Goal: Task Accomplishment & Management: Use online tool/utility

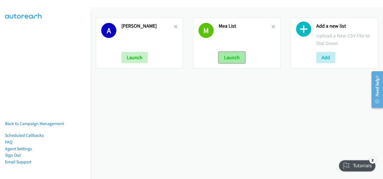
click at [225, 55] on button "Launch" at bounding box center [231, 57] width 26 height 11
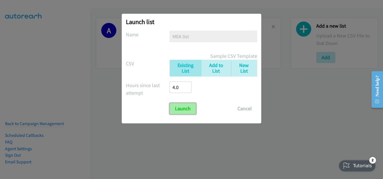
click at [186, 112] on input "Launch" at bounding box center [182, 108] width 26 height 11
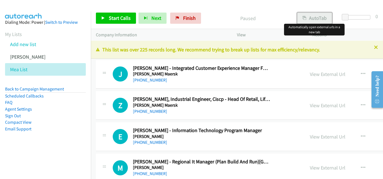
click at [303, 23] on button "AutoTab" at bounding box center [314, 18] width 35 height 11
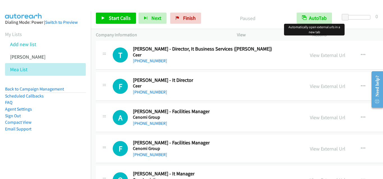
scroll to position [15202, 0]
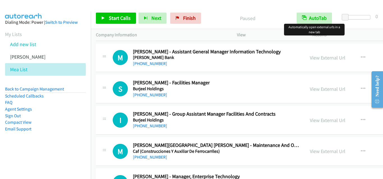
drag, startPoint x: 381, startPoint y: 50, endPoint x: 16, endPoint y: 32, distance: 365.9
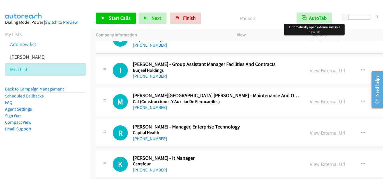
scroll to position [15258, 0]
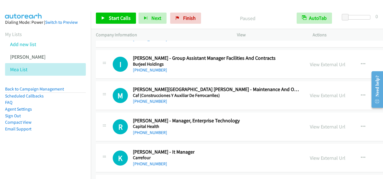
click at [31, 145] on aside "Dialing Mode: Power | Switch to Preview My Lists Add new list Andrea Autoreach …" at bounding box center [45, 84] width 91 height 146
click at [360, 94] on icon "button" at bounding box center [362, 96] width 4 height 4
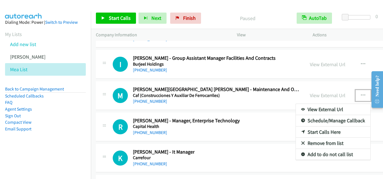
click at [304, 133] on link "Start Calls Here" at bounding box center [332, 132] width 74 height 11
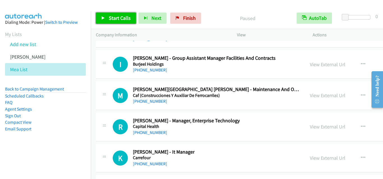
click at [100, 17] on link "Start Calls" at bounding box center [116, 18] width 40 height 11
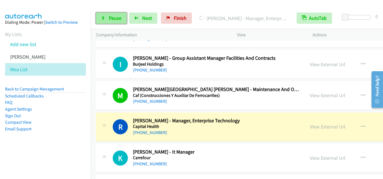
click at [102, 17] on icon at bounding box center [103, 19] width 4 height 4
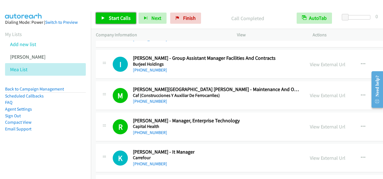
click at [103, 17] on icon at bounding box center [103, 19] width 4 height 4
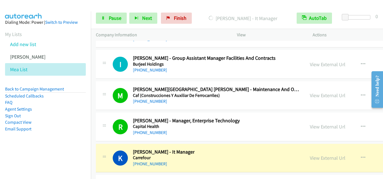
scroll to position [15286, 0]
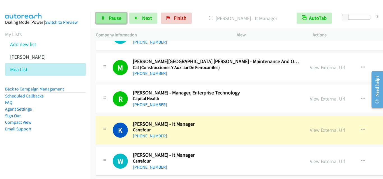
drag, startPoint x: 103, startPoint y: 17, endPoint x: 112, endPoint y: 23, distance: 10.8
click at [103, 17] on icon at bounding box center [103, 19] width 4 height 4
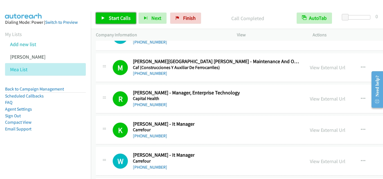
click at [102, 17] on icon at bounding box center [103, 19] width 4 height 4
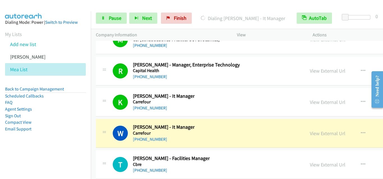
scroll to position [15342, 0]
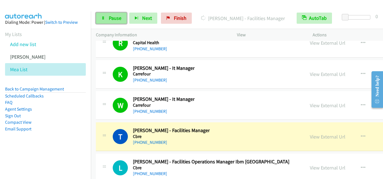
click at [101, 17] on link "Pause" at bounding box center [111, 18] width 31 height 11
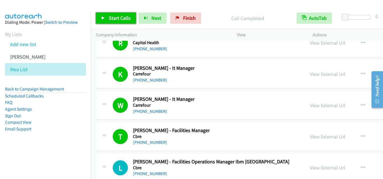
click at [102, 18] on icon at bounding box center [103, 19] width 4 height 4
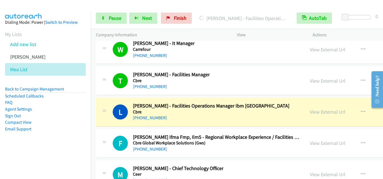
scroll to position [15426, 0]
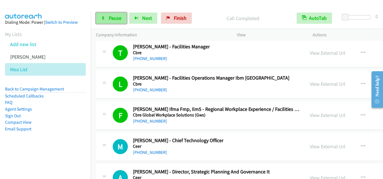
click at [104, 19] on icon at bounding box center [103, 19] width 4 height 4
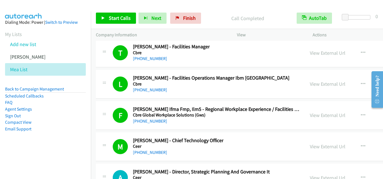
click at [216, 127] on div "F Callback Scheduled Furqan Rasool Ifma Fmp, Ilm5 - Regional Workplace Experien…" at bounding box center [294, 115] width 397 height 29
click at [165, 121] on div "+971 56 802 3232" at bounding box center [216, 121] width 167 height 7
drag, startPoint x: 165, startPoint y: 121, endPoint x: 139, endPoint y: 109, distance: 28.6
click at [132, 108] on div "F" at bounding box center [123, 115] width 20 height 15
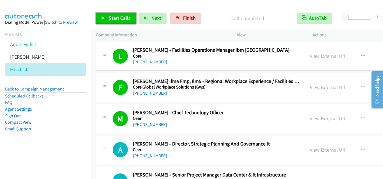
click at [104, 17] on icon at bounding box center [103, 19] width 4 height 4
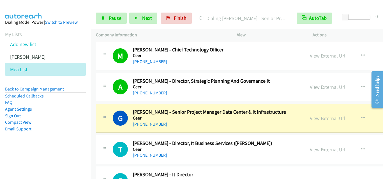
scroll to position [15538, 0]
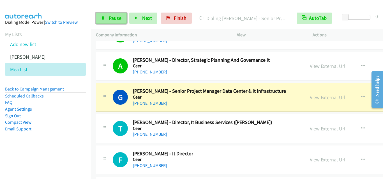
click at [101, 17] on link "Pause" at bounding box center [111, 18] width 31 height 11
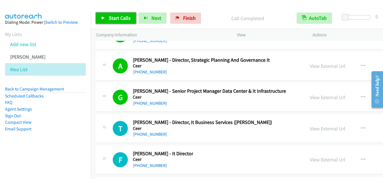
click at [103, 17] on icon at bounding box center [103, 19] width 4 height 4
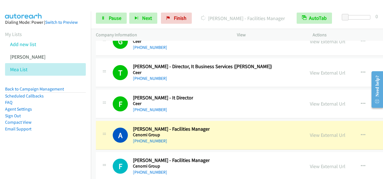
scroll to position [15622, 0]
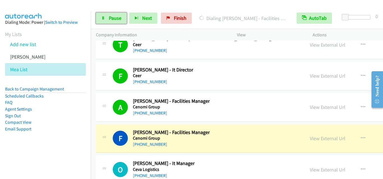
click at [101, 17] on link "Pause" at bounding box center [111, 18] width 31 height 11
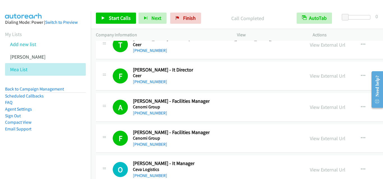
click at [6, 152] on aside "Dialing Mode: Power | Switch to Preview My Lists Add new list Andrea Autoreach …" at bounding box center [45, 84] width 91 height 146
click at [102, 17] on icon at bounding box center [103, 19] width 4 height 4
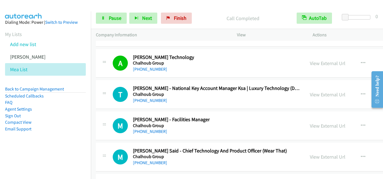
scroll to position [16042, 0]
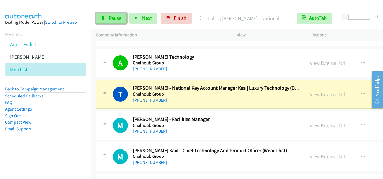
click at [101, 17] on icon at bounding box center [103, 19] width 4 height 4
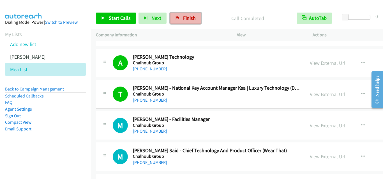
click at [189, 20] on span "Finish" at bounding box center [189, 18] width 13 height 6
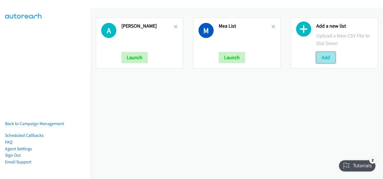
click at [328, 59] on button "Add" at bounding box center [325, 57] width 19 height 11
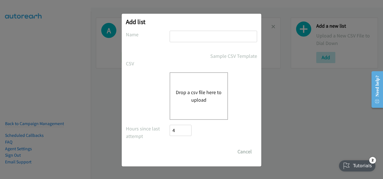
click at [199, 97] on button "Drop a csv file here to upload" at bounding box center [199, 96] width 46 height 15
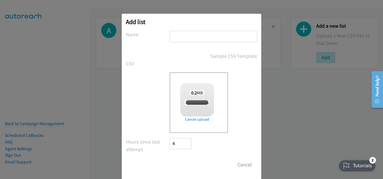
checkbox input "true"
click at [194, 32] on input "text" at bounding box center [212, 36] width 87 height 11
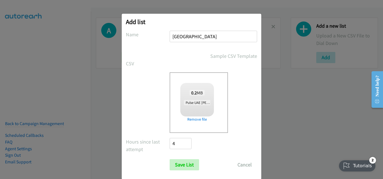
type input "UAE"
click at [136, 83] on div "Drop a csv file here to upload 0.2 MB Pulse UAE Andrea.csv Check Error Remove f…" at bounding box center [191, 103] width 131 height 61
click at [186, 166] on input "Save List" at bounding box center [183, 165] width 29 height 11
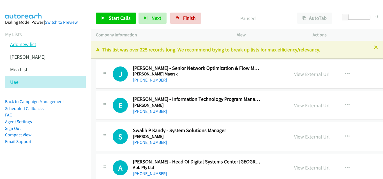
click at [23, 46] on link "Add new list" at bounding box center [23, 44] width 26 height 6
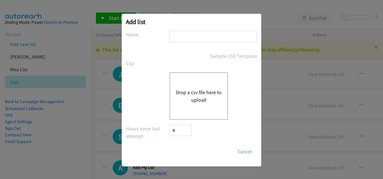
click at [204, 94] on button "Drop a csv file here to upload" at bounding box center [199, 96] width 46 height 15
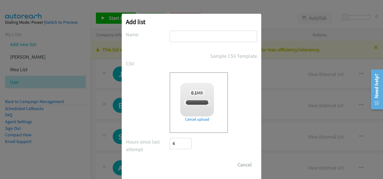
checkbox input "true"
click at [207, 39] on input "text" at bounding box center [212, 36] width 87 height 11
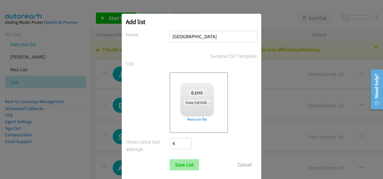
type input "[GEOGRAPHIC_DATA]"
click at [188, 165] on input "Save List" at bounding box center [183, 165] width 29 height 11
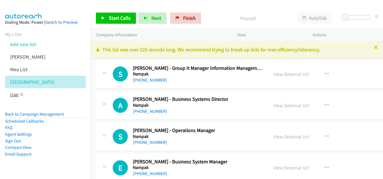
click at [12, 95] on link "Uae" at bounding box center [14, 95] width 8 height 6
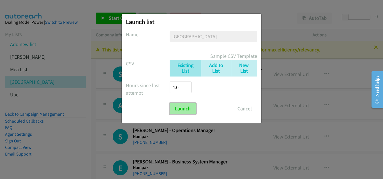
click at [183, 112] on input "Launch" at bounding box center [182, 108] width 26 height 11
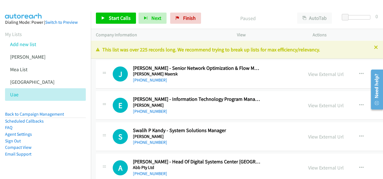
click at [217, 18] on p "Paused" at bounding box center [247, 19] width 78 height 8
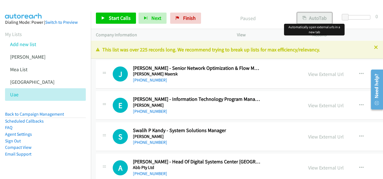
click at [309, 17] on button "AutoTab" at bounding box center [314, 18] width 35 height 11
click at [103, 18] on icon at bounding box center [103, 19] width 4 height 4
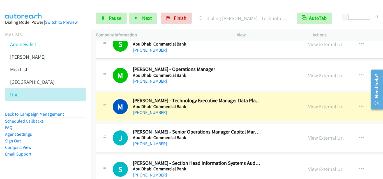
scroll to position [224, 0]
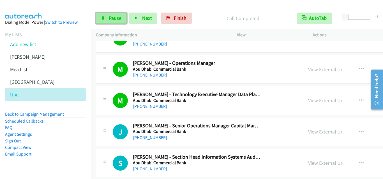
click at [101, 18] on link "Pause" at bounding box center [111, 18] width 31 height 11
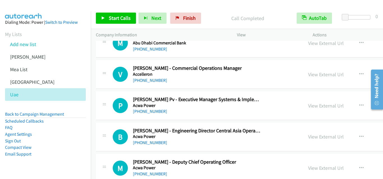
scroll to position [560, 0]
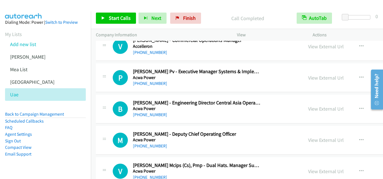
click at [208, 143] on div "[PHONE_NUMBER]" at bounding box center [197, 146] width 128 height 7
click at [359, 139] on icon "button" at bounding box center [361, 140] width 4 height 4
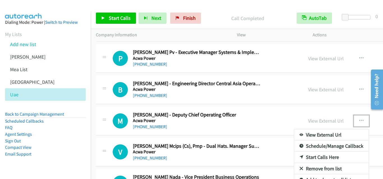
scroll to position [588, 0]
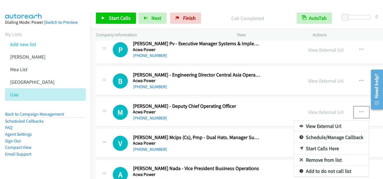
click at [294, 150] on link "Start Calls Here" at bounding box center [331, 148] width 74 height 11
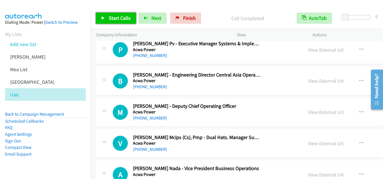
click at [104, 16] on link "Start Calls" at bounding box center [116, 18] width 40 height 11
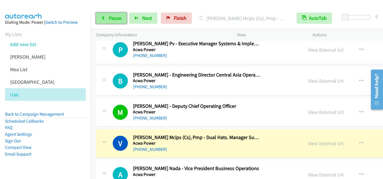
click at [100, 20] on link "Pause" at bounding box center [111, 18] width 31 height 11
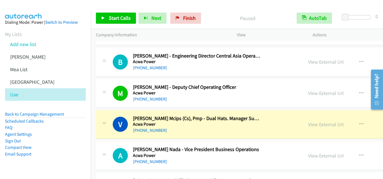
scroll to position [616, 0]
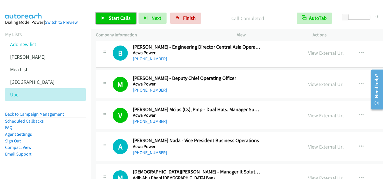
click at [104, 17] on icon at bounding box center [103, 19] width 4 height 4
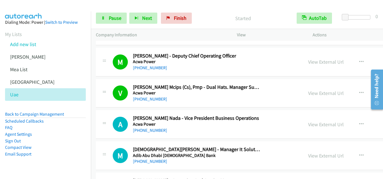
scroll to position [644, 0]
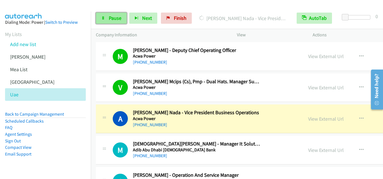
click at [100, 16] on link "Pause" at bounding box center [111, 18] width 31 height 11
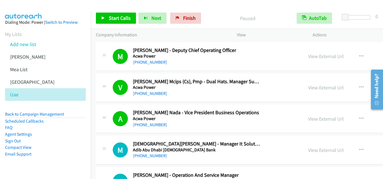
click at [188, 123] on div "[PHONE_NUMBER]" at bounding box center [197, 125] width 128 height 7
click at [308, 120] on link "View External Url" at bounding box center [326, 119] width 36 height 6
click at [102, 17] on icon at bounding box center [103, 19] width 4 height 4
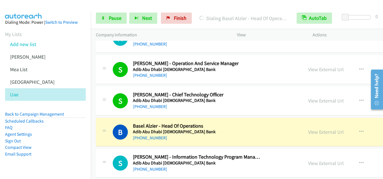
scroll to position [784, 0]
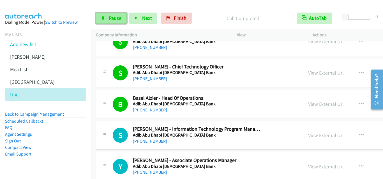
click at [102, 17] on icon at bounding box center [103, 19] width 4 height 4
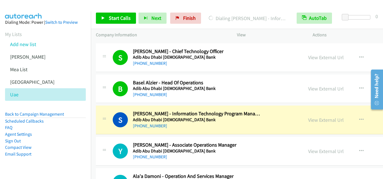
scroll to position [812, 0]
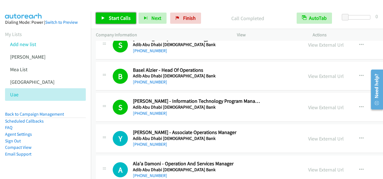
click at [103, 17] on icon at bounding box center [103, 19] width 4 height 4
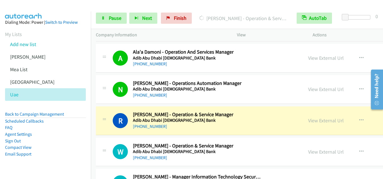
scroll to position [980, 0]
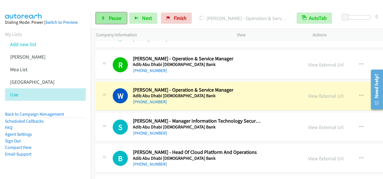
click at [99, 17] on link "Pause" at bounding box center [111, 18] width 31 height 11
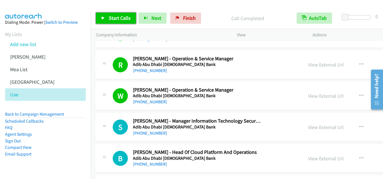
click at [104, 18] on icon at bounding box center [103, 19] width 4 height 4
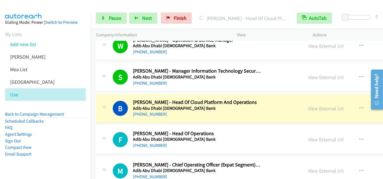
scroll to position [1036, 0]
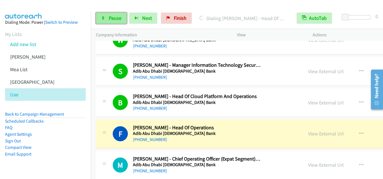
drag, startPoint x: 103, startPoint y: 19, endPoint x: 116, endPoint y: 23, distance: 13.6
click at [103, 19] on icon at bounding box center [103, 19] width 4 height 4
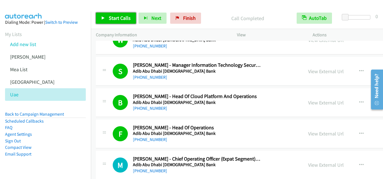
click at [104, 18] on icon at bounding box center [103, 19] width 4 height 4
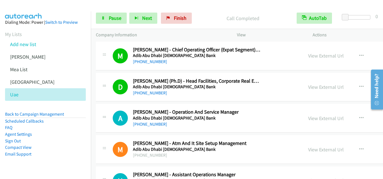
scroll to position [1148, 0]
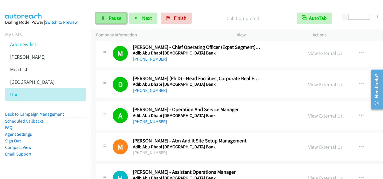
click at [105, 20] on icon at bounding box center [103, 19] width 4 height 4
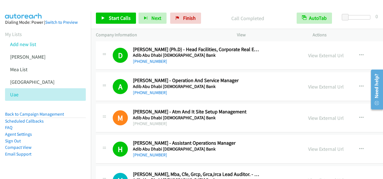
scroll to position [1204, 0]
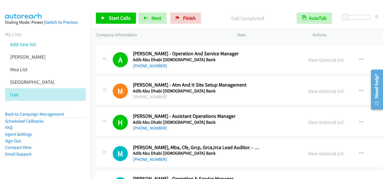
drag, startPoint x: 231, startPoint y: 69, endPoint x: 315, endPoint y: 68, distance: 84.6
click at [231, 69] on div "[PHONE_NUMBER]" at bounding box center [197, 66] width 128 height 7
click at [308, 61] on link "View External Url" at bounding box center [326, 60] width 36 height 6
click at [102, 17] on icon at bounding box center [103, 19] width 4 height 4
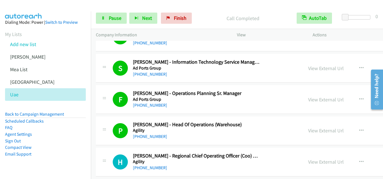
scroll to position [1568, 0]
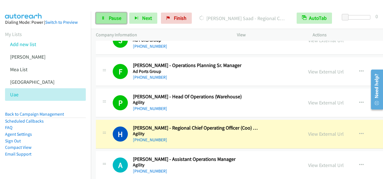
click at [103, 19] on icon at bounding box center [103, 19] width 4 height 4
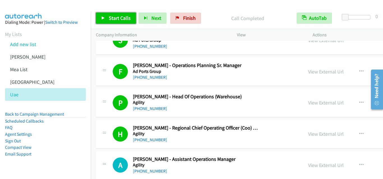
click at [103, 19] on icon at bounding box center [103, 19] width 4 height 4
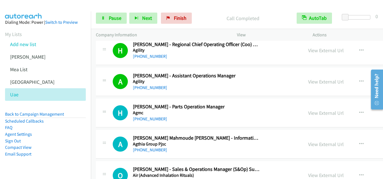
scroll to position [1652, 0]
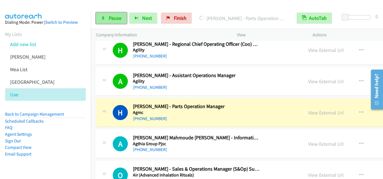
click at [101, 16] on link "Pause" at bounding box center [111, 18] width 31 height 11
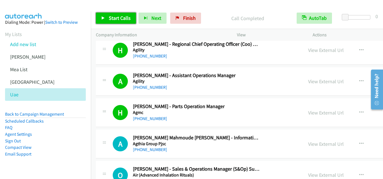
click at [101, 16] on link "Start Calls" at bounding box center [116, 18] width 40 height 11
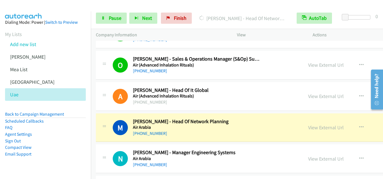
scroll to position [1764, 0]
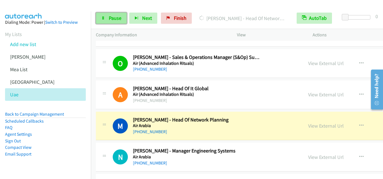
click at [101, 16] on link "Pause" at bounding box center [111, 18] width 31 height 11
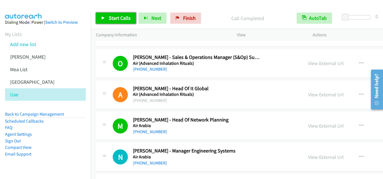
click at [103, 17] on icon at bounding box center [103, 19] width 4 height 4
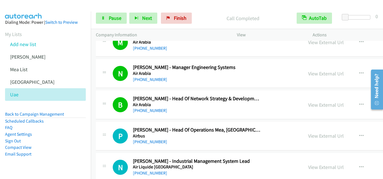
scroll to position [1848, 0]
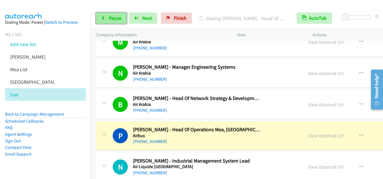
click at [103, 21] on link "Pause" at bounding box center [111, 18] width 31 height 11
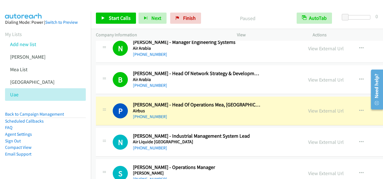
scroll to position [1876, 0]
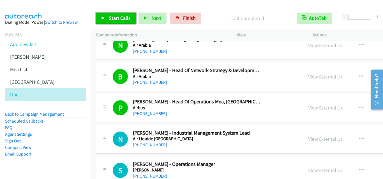
click at [100, 17] on link "Start Calls" at bounding box center [116, 18] width 40 height 11
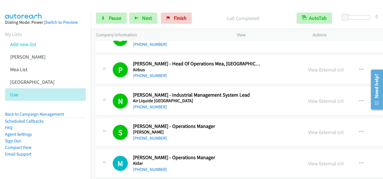
scroll to position [1932, 0]
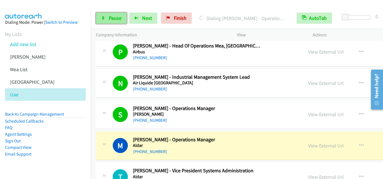
click at [101, 19] on link "Pause" at bounding box center [111, 18] width 31 height 11
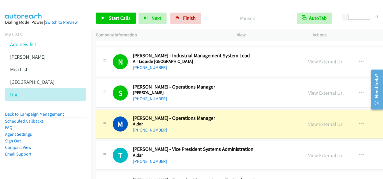
scroll to position [1960, 0]
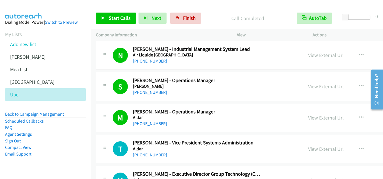
click at [243, 116] on h5 "Aldar" at bounding box center [197, 118] width 128 height 6
click at [103, 19] on icon at bounding box center [103, 19] width 4 height 4
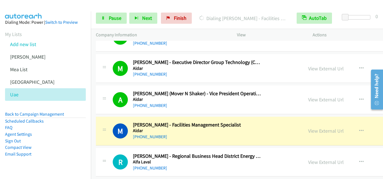
scroll to position [2100, 0]
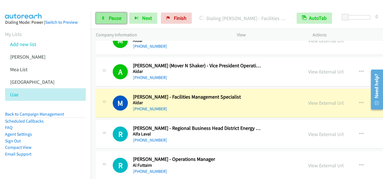
click at [104, 18] on icon at bounding box center [103, 19] width 4 height 4
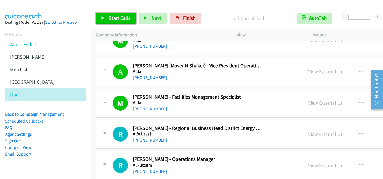
click at [101, 18] on icon at bounding box center [103, 19] width 4 height 4
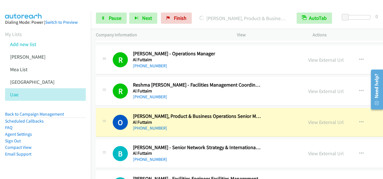
scroll to position [2212, 0]
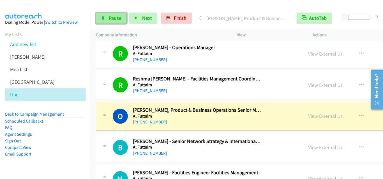
click at [103, 19] on icon at bounding box center [103, 19] width 4 height 4
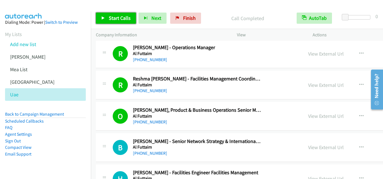
click at [101, 18] on icon at bounding box center [103, 19] width 4 height 4
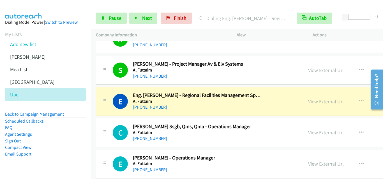
scroll to position [2380, 0]
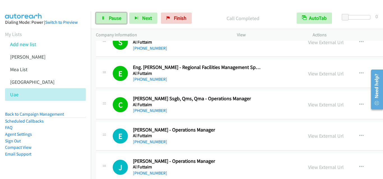
drag, startPoint x: 100, startPoint y: 16, endPoint x: 187, endPoint y: 67, distance: 101.4
click at [100, 16] on link "Pause" at bounding box center [111, 18] width 31 height 11
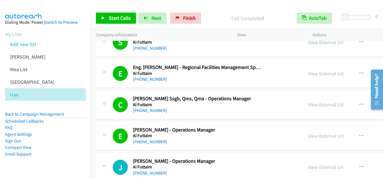
click at [222, 142] on div "[PHONE_NUMBER]" at bounding box center [197, 142] width 128 height 7
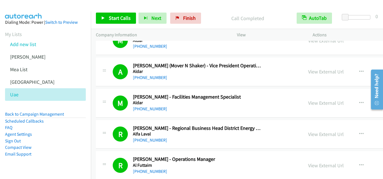
scroll to position [2072, 0]
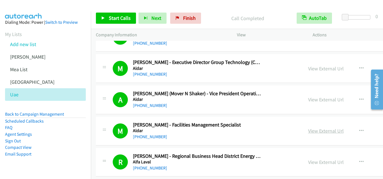
click at [308, 132] on link "View External Url" at bounding box center [326, 131] width 36 height 6
click at [102, 17] on icon at bounding box center [103, 19] width 4 height 4
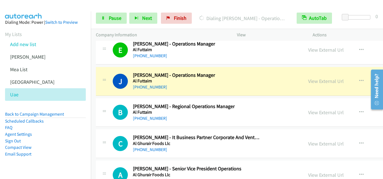
scroll to position [2492, 0]
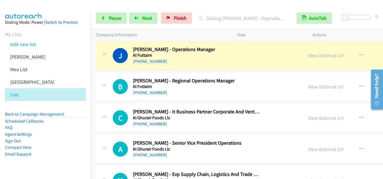
click at [230, 19] on p "Dialing [PERSON_NAME] - Operations Manager" at bounding box center [242, 19] width 87 height 8
click at [102, 20] on icon at bounding box center [103, 19] width 4 height 4
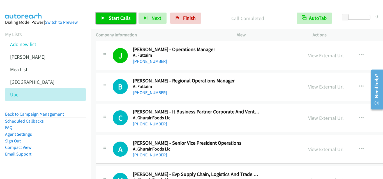
click at [102, 18] on icon at bounding box center [103, 19] width 4 height 4
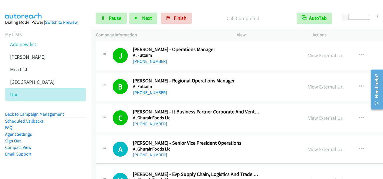
scroll to position [2520, 0]
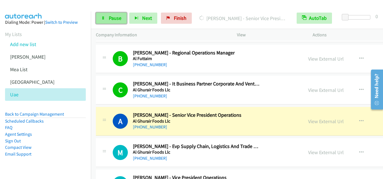
click at [99, 21] on link "Pause" at bounding box center [111, 18] width 31 height 11
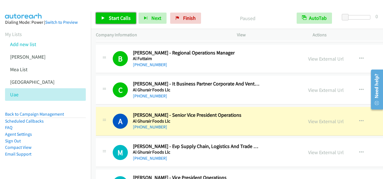
click at [104, 19] on icon at bounding box center [103, 19] width 4 height 4
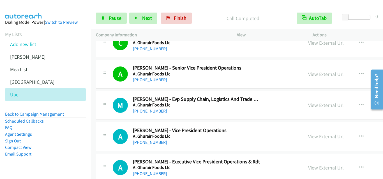
scroll to position [2576, 0]
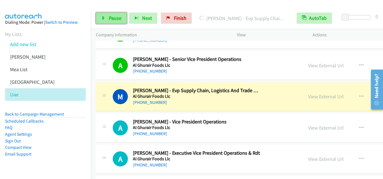
click at [108, 20] on link "Pause" at bounding box center [111, 18] width 31 height 11
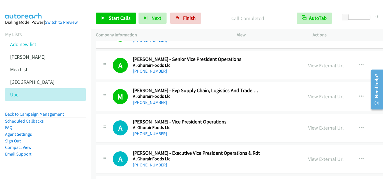
click at [193, 107] on div "M Callback Scheduled [PERSON_NAME] - Evp Supply Chain, Logistics And Trade Ops …" at bounding box center [292, 97] width 393 height 29
click at [100, 19] on link "Start Calls" at bounding box center [116, 18] width 40 height 11
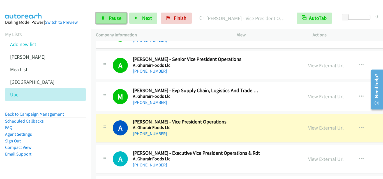
click at [102, 20] on link "Pause" at bounding box center [111, 18] width 31 height 11
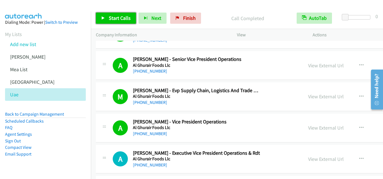
click at [102, 17] on icon at bounding box center [103, 19] width 4 height 4
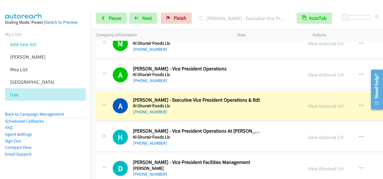
scroll to position [2632, 0]
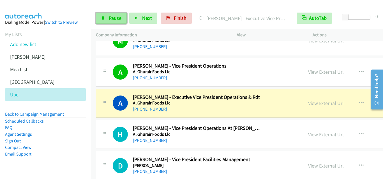
click at [101, 18] on icon at bounding box center [103, 19] width 4 height 4
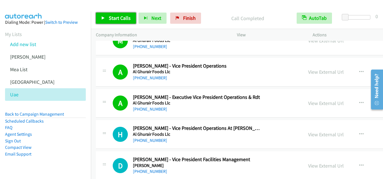
click at [101, 18] on icon at bounding box center [103, 19] width 4 height 4
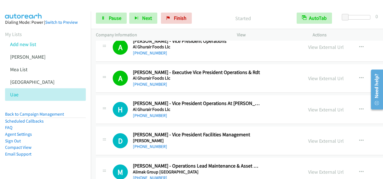
scroll to position [2660, 0]
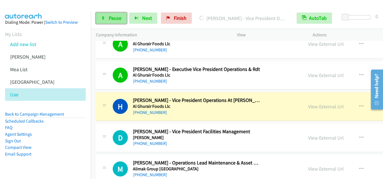
click at [99, 22] on link "Pause" at bounding box center [111, 18] width 31 height 11
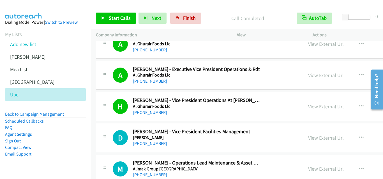
click at [17, 167] on aside "Dialing Mode: Power | Switch to Preview My Lists Add new list [PERSON_NAME] Mea…" at bounding box center [45, 97] width 91 height 172
click at [101, 18] on link "Start Calls" at bounding box center [116, 18] width 40 height 11
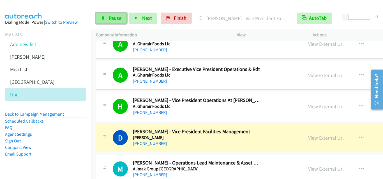
click at [100, 16] on link "Pause" at bounding box center [111, 18] width 31 height 11
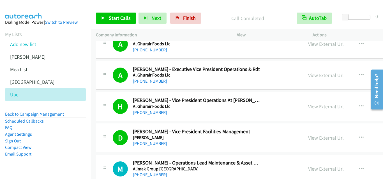
click at [212, 11] on div "Start Calls Pause Next Finish Call Completed AutoTab AutoTab 0" at bounding box center [237, 19] width 292 height 22
click at [102, 17] on icon at bounding box center [103, 19] width 4 height 4
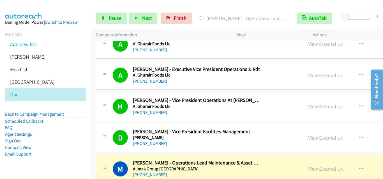
scroll to position [2716, 0]
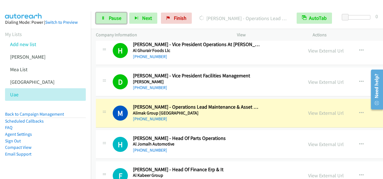
drag, startPoint x: 99, startPoint y: 19, endPoint x: 117, endPoint y: 35, distance: 23.8
click at [99, 19] on link "Pause" at bounding box center [111, 18] width 31 height 11
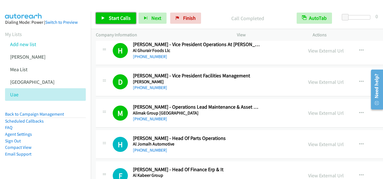
click at [102, 17] on icon at bounding box center [103, 19] width 4 height 4
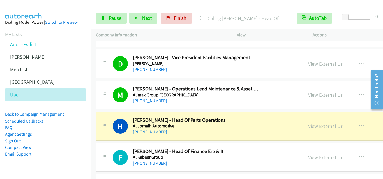
scroll to position [2744, 0]
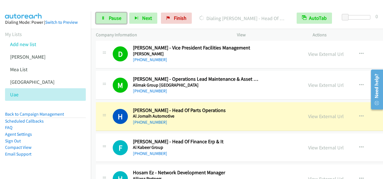
drag, startPoint x: 104, startPoint y: 17, endPoint x: 179, endPoint y: 90, distance: 104.8
click at [104, 17] on icon at bounding box center [103, 19] width 4 height 4
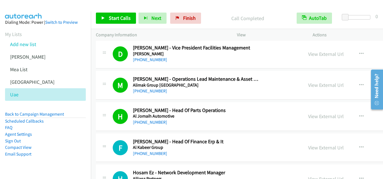
click at [206, 110] on h2 "[PERSON_NAME] - Head Of Parts Operations" at bounding box center [197, 111] width 128 height 6
click at [102, 18] on icon at bounding box center [103, 19] width 4 height 4
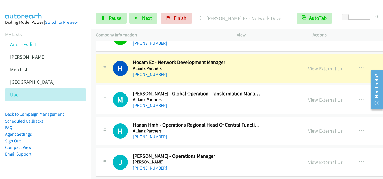
scroll to position [2856, 0]
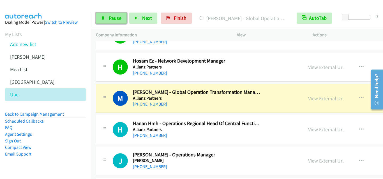
click at [101, 19] on icon at bounding box center [103, 19] width 4 height 4
